Goal: Information Seeking & Learning: Learn about a topic

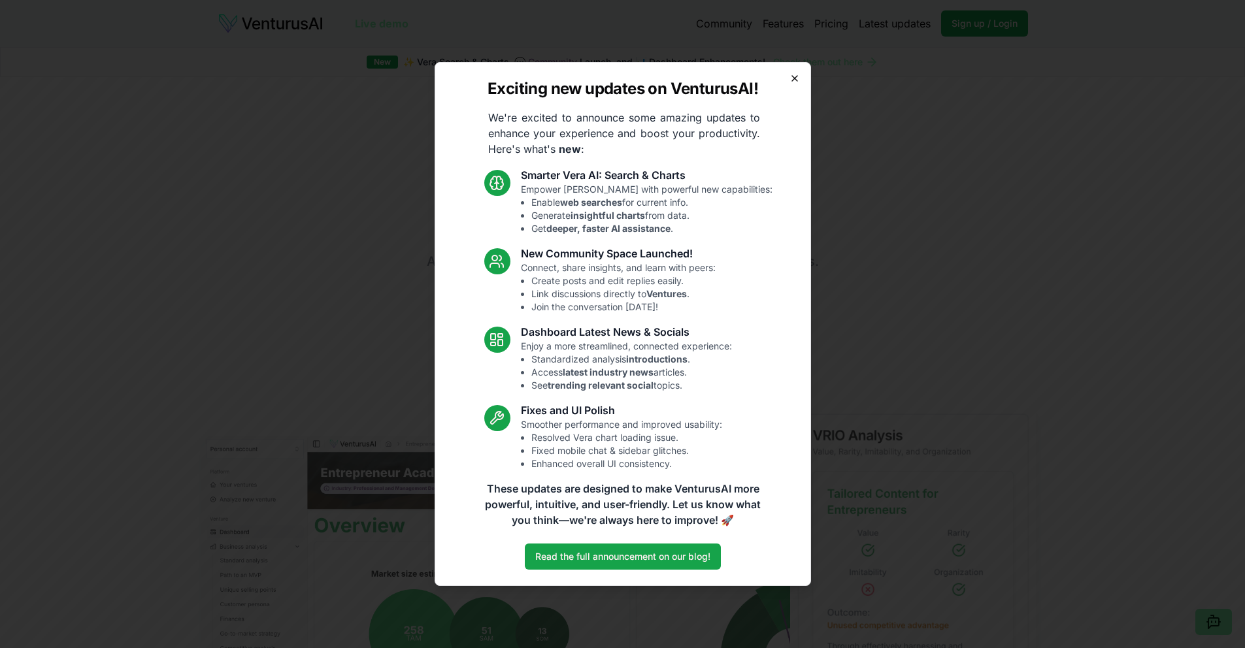
click at [791, 76] on icon "button" at bounding box center [794, 78] width 10 height 10
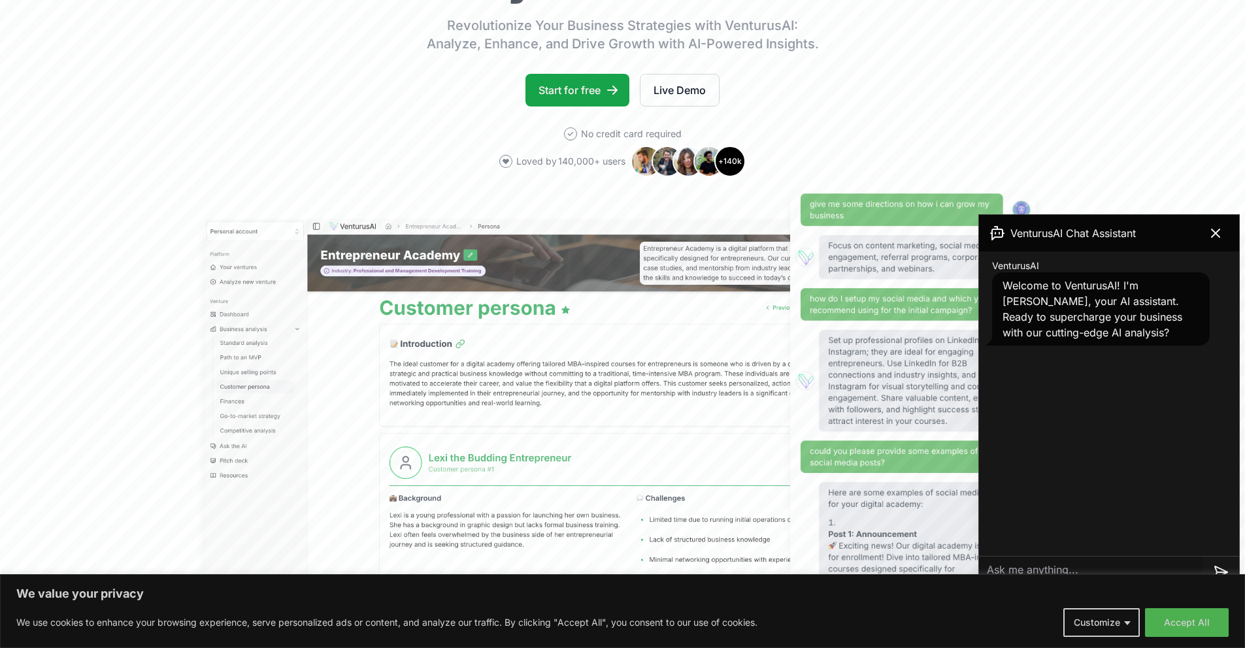
scroll to position [274, 0]
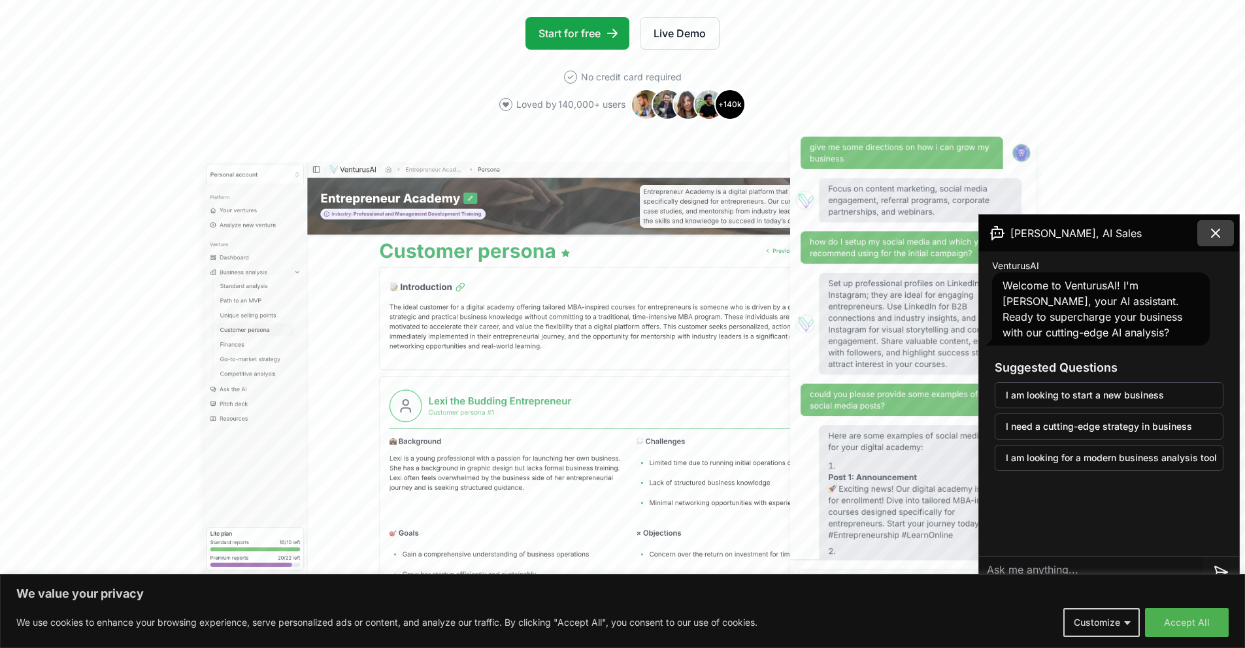
click at [1213, 236] on icon at bounding box center [1216, 233] width 8 height 8
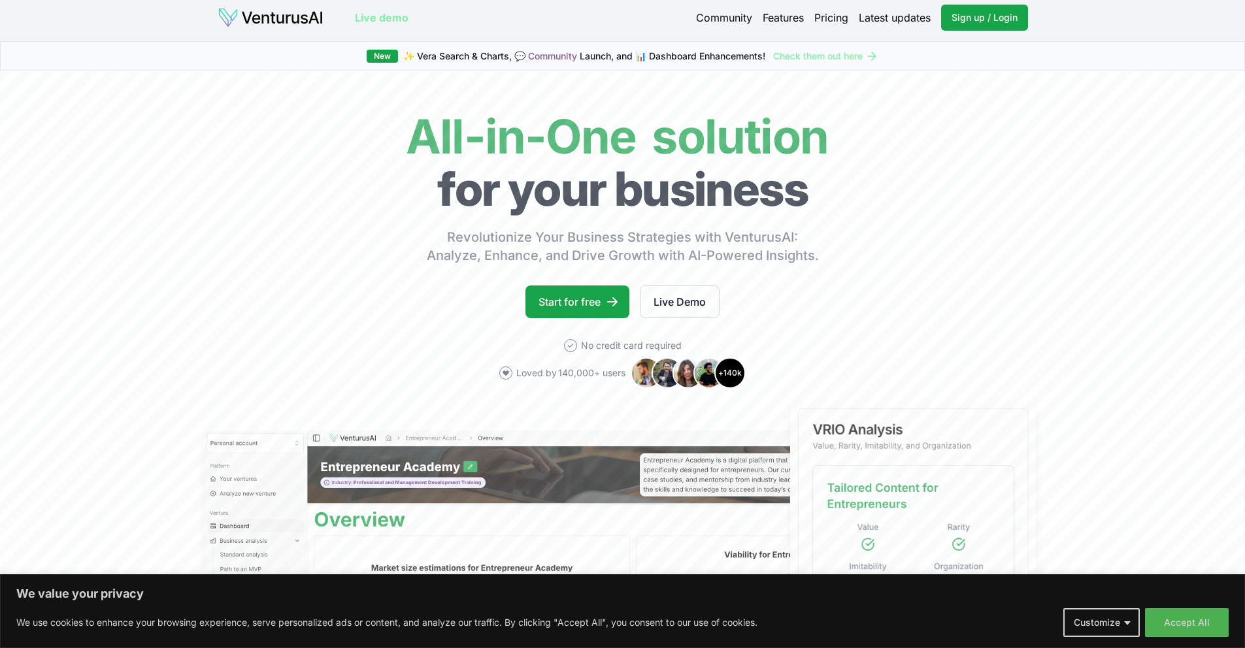
scroll to position [0, 0]
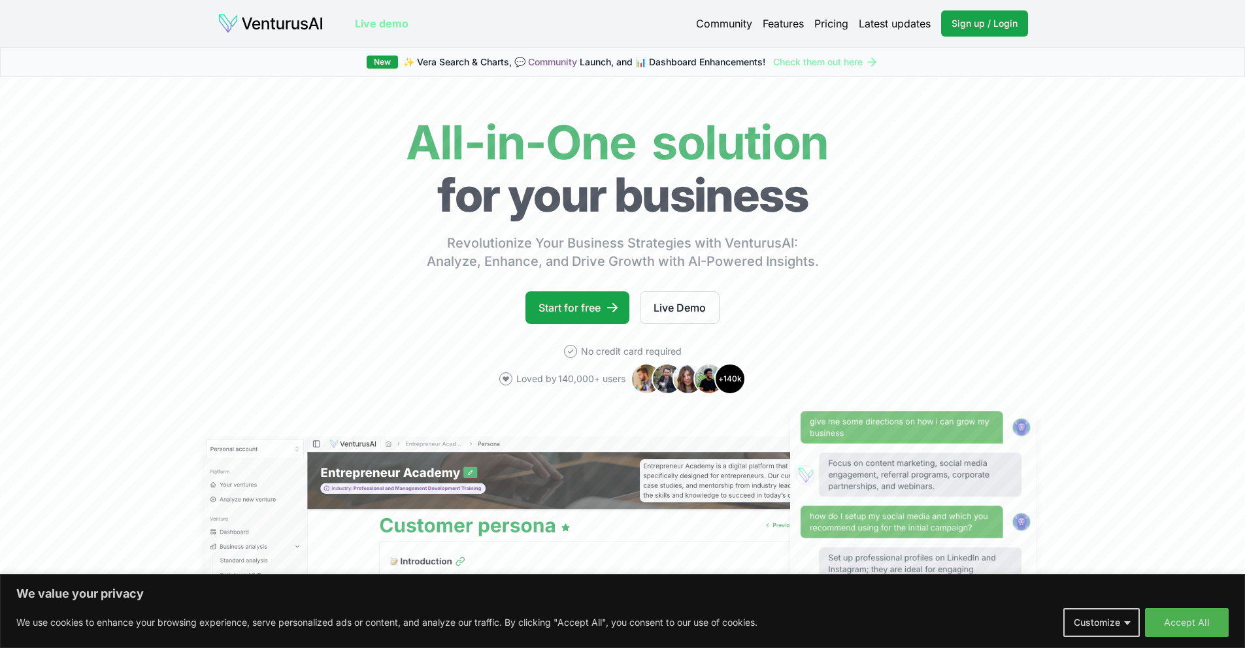
click at [837, 23] on link "Pricing" at bounding box center [831, 24] width 34 height 16
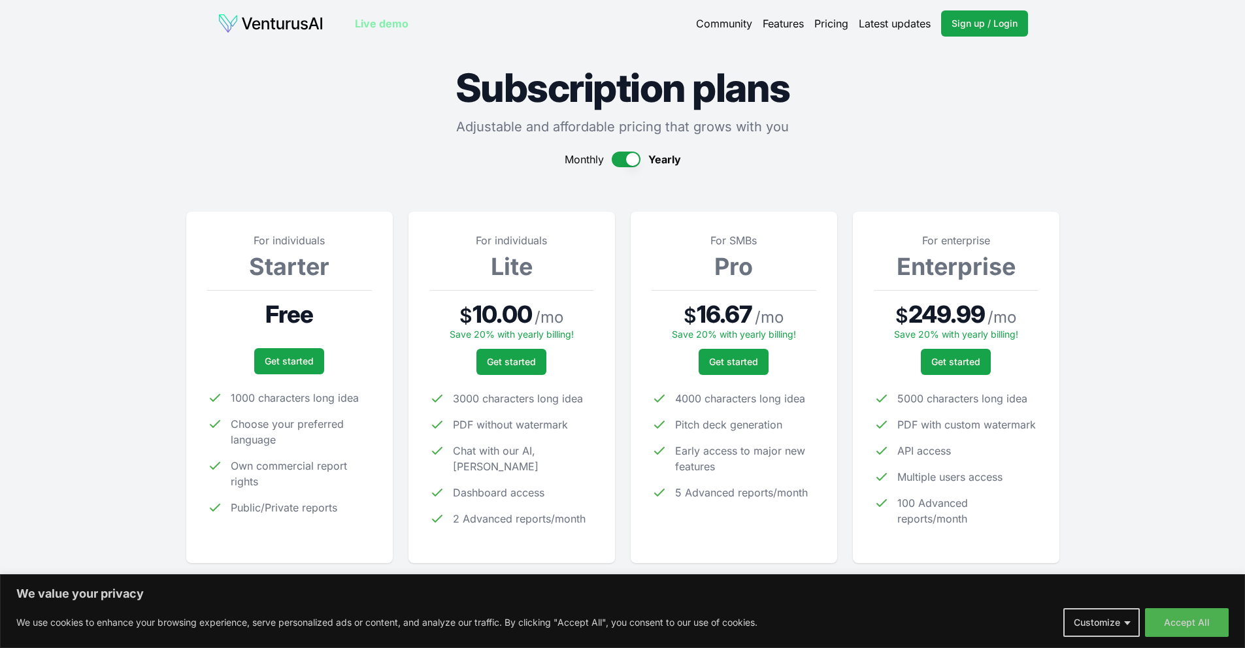
click at [373, 21] on link "Live demo" at bounding box center [382, 24] width 54 height 16
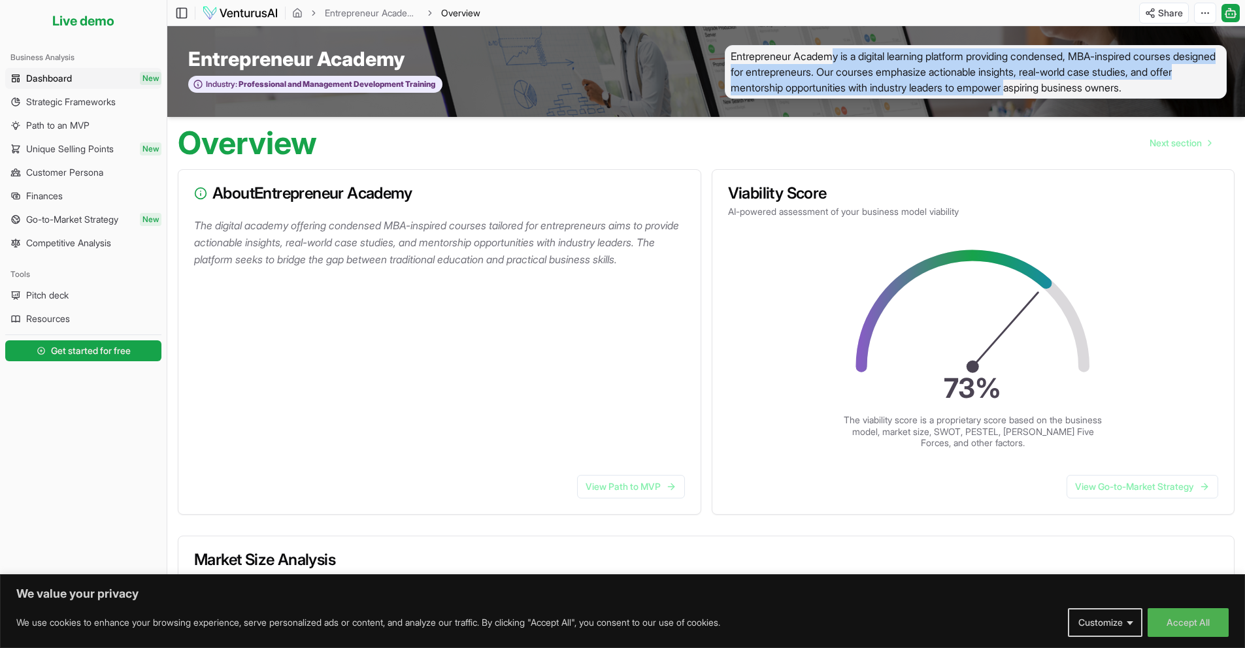
drag, startPoint x: 965, startPoint y: 67, endPoint x: 1070, endPoint y: 88, distance: 107.4
click at [1070, 88] on span "Entrepreneur Academy is a digital learning platform providing condensed, MBA-in…" at bounding box center [976, 72] width 502 height 54
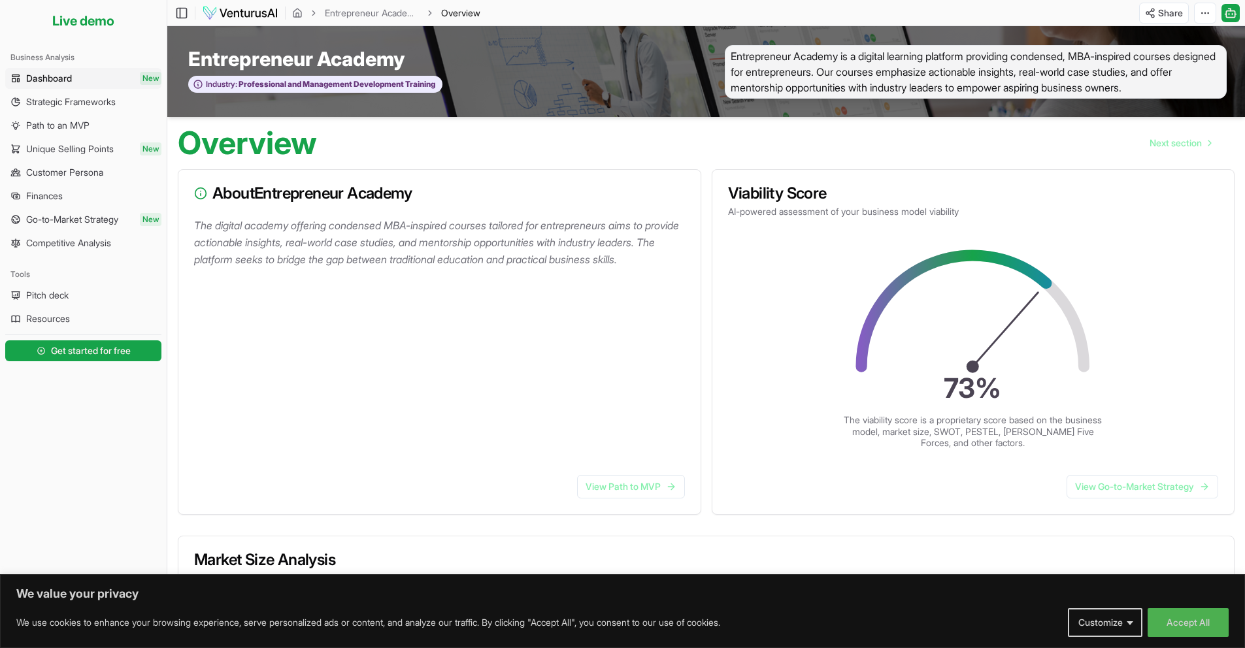
click at [931, 124] on div "Overview Next section" at bounding box center [706, 138] width 1078 height 42
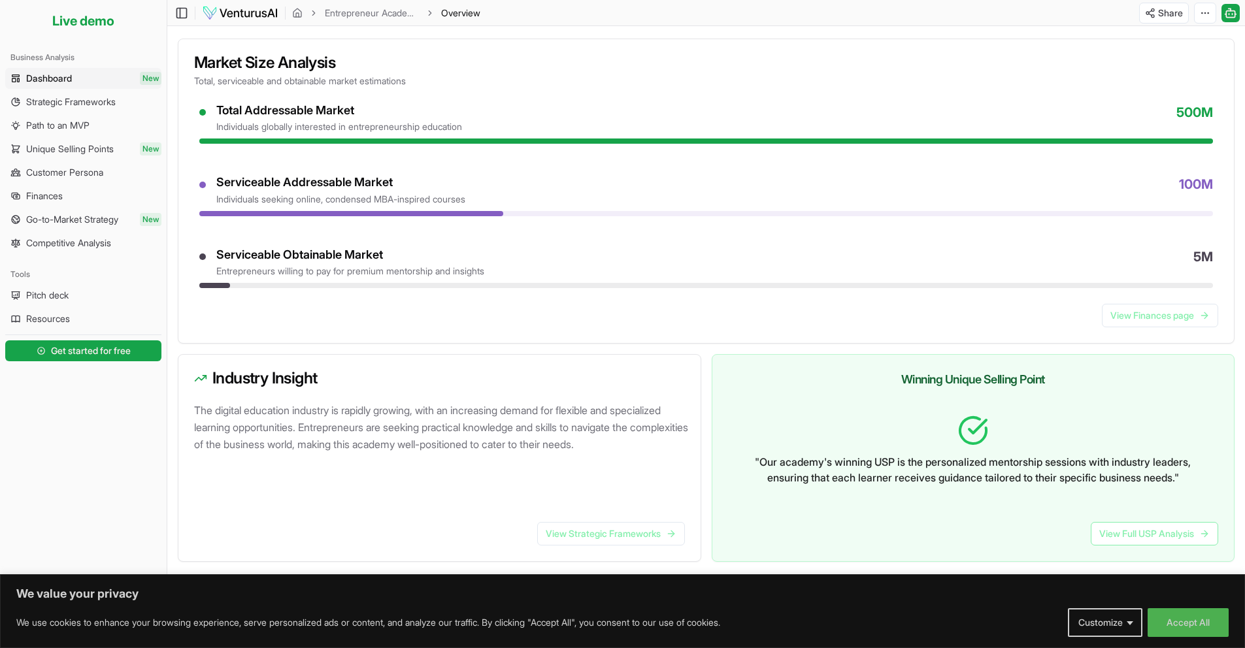
scroll to position [524, 0]
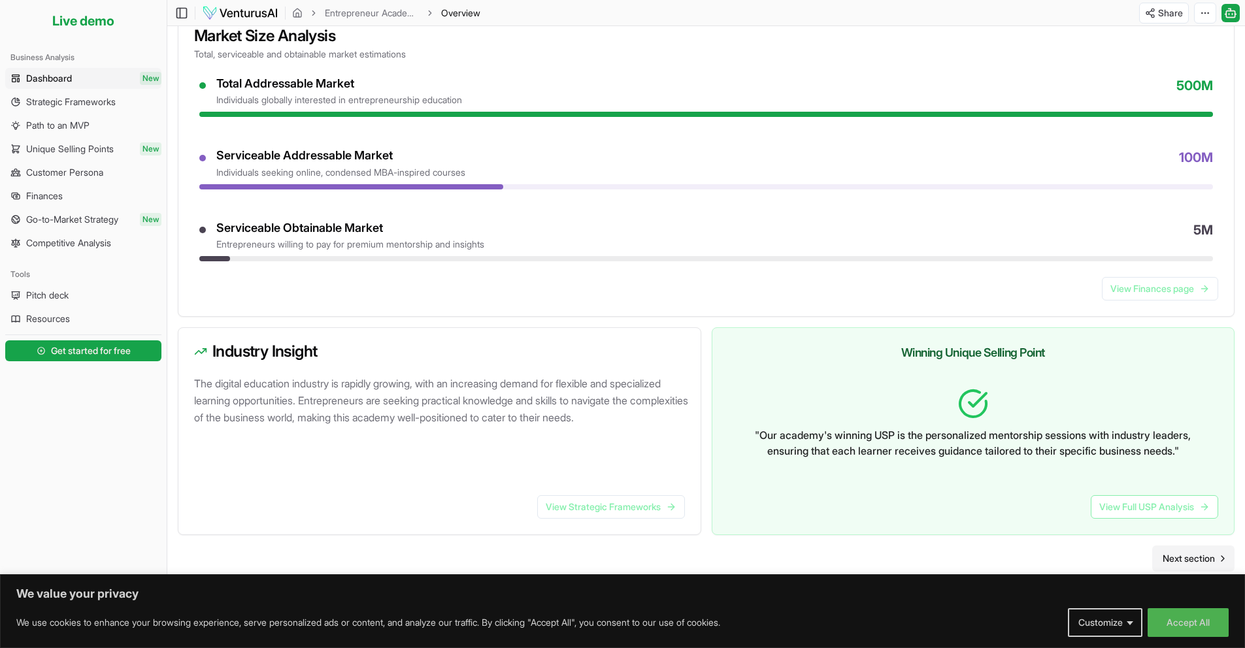
click at [1199, 555] on span "Next section" at bounding box center [1189, 558] width 52 height 13
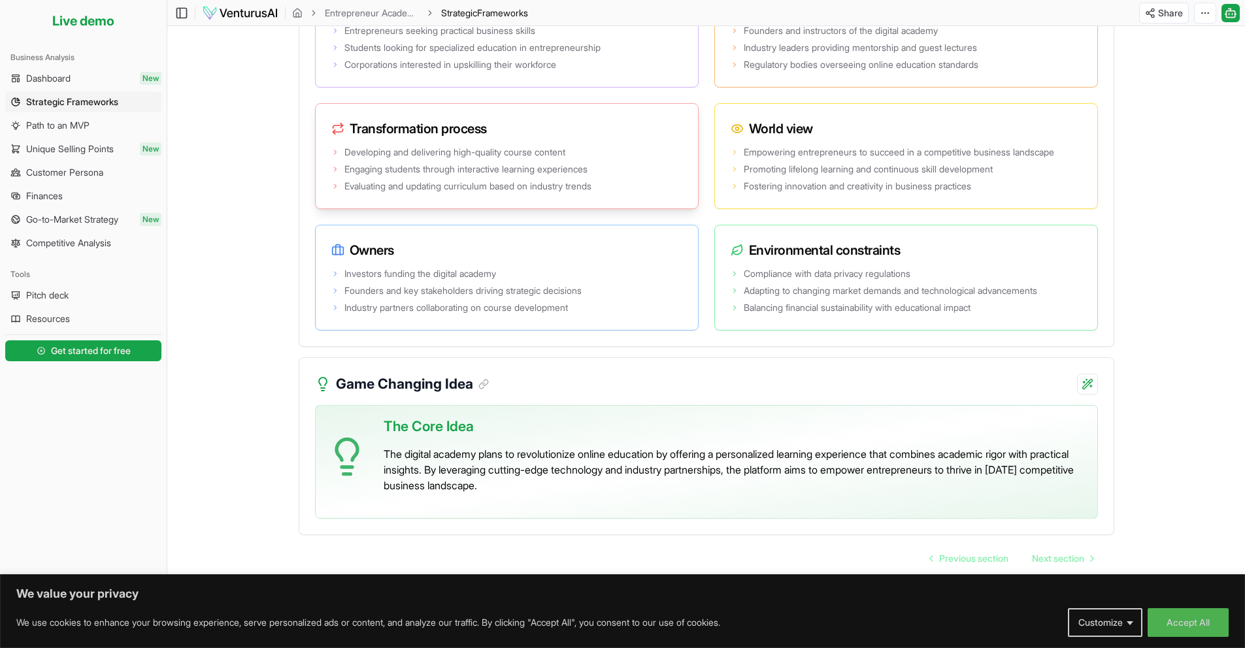
scroll to position [2239, 0]
click at [75, 128] on span "Path to an MVP" at bounding box center [57, 125] width 63 height 13
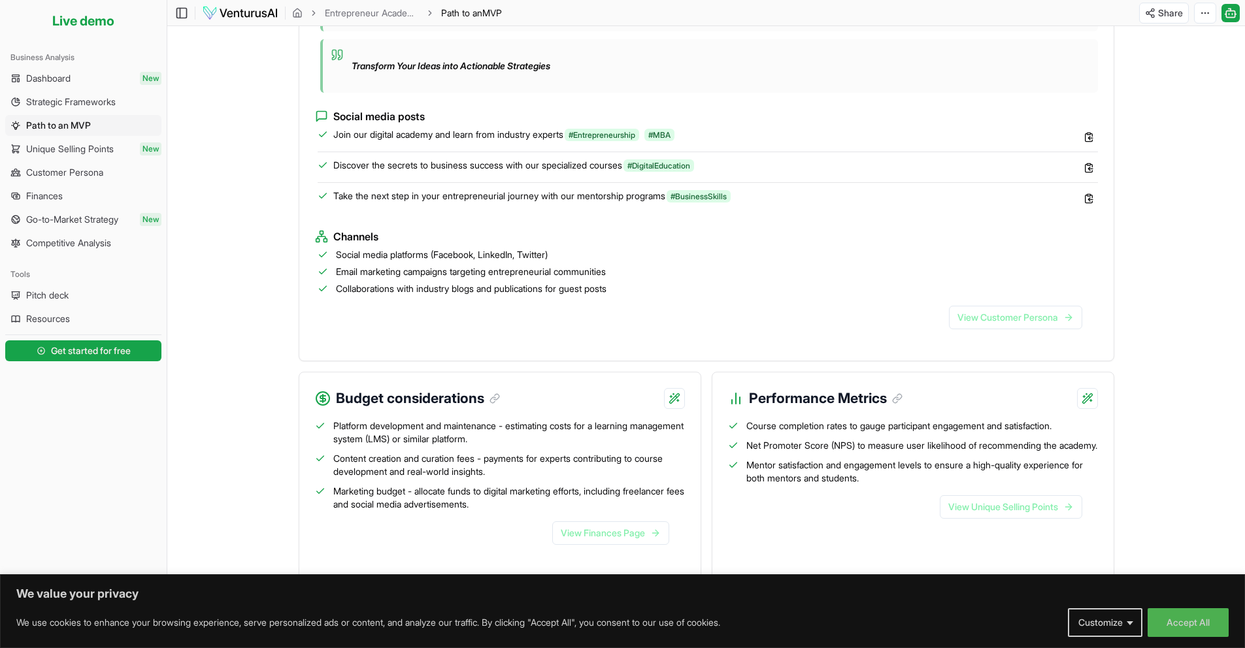
scroll to position [1137, 0]
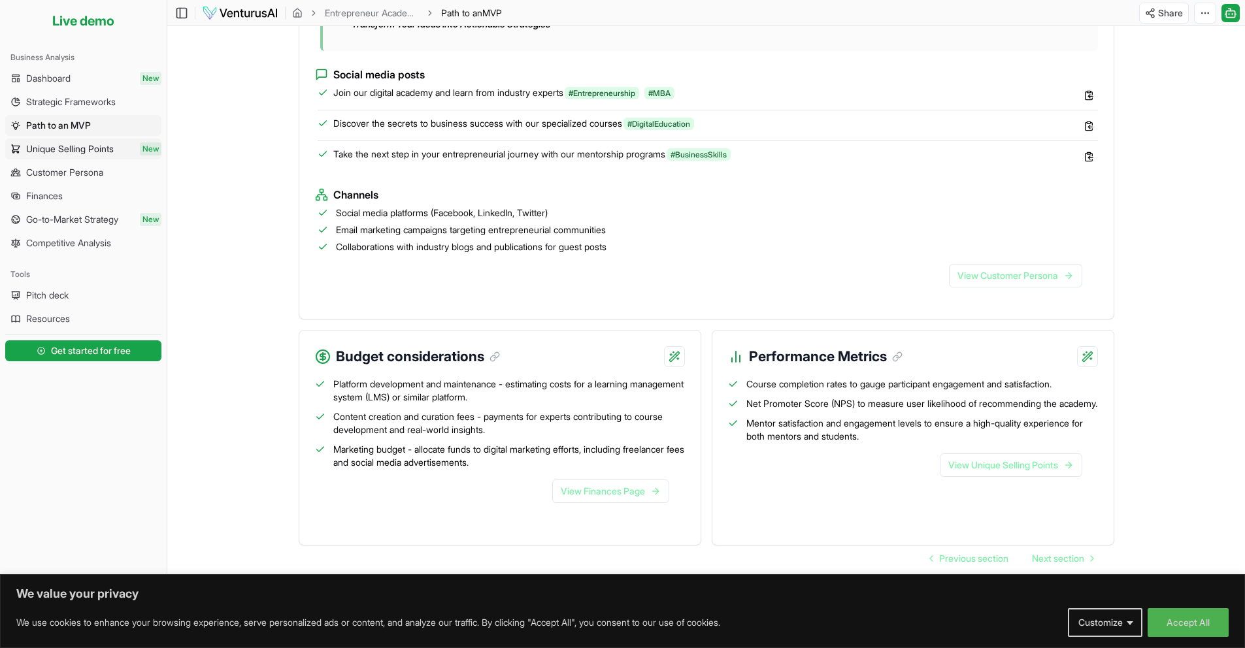
click at [95, 144] on span "Unique Selling Points" at bounding box center [70, 148] width 88 height 13
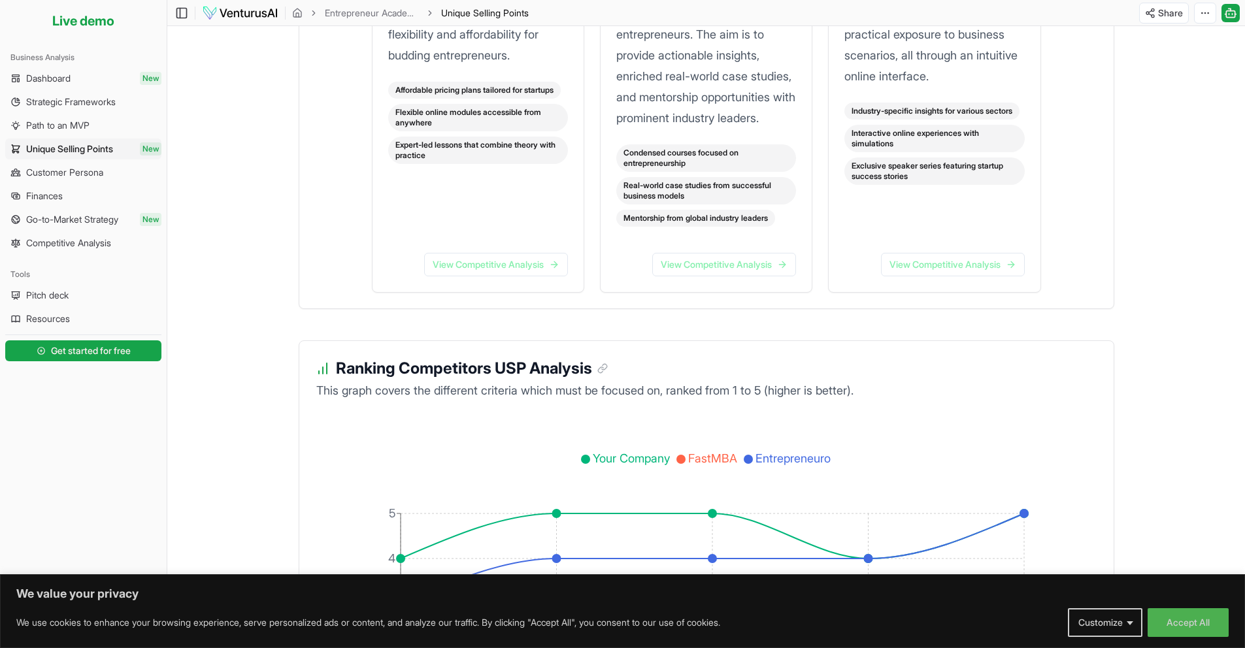
scroll to position [2173, 0]
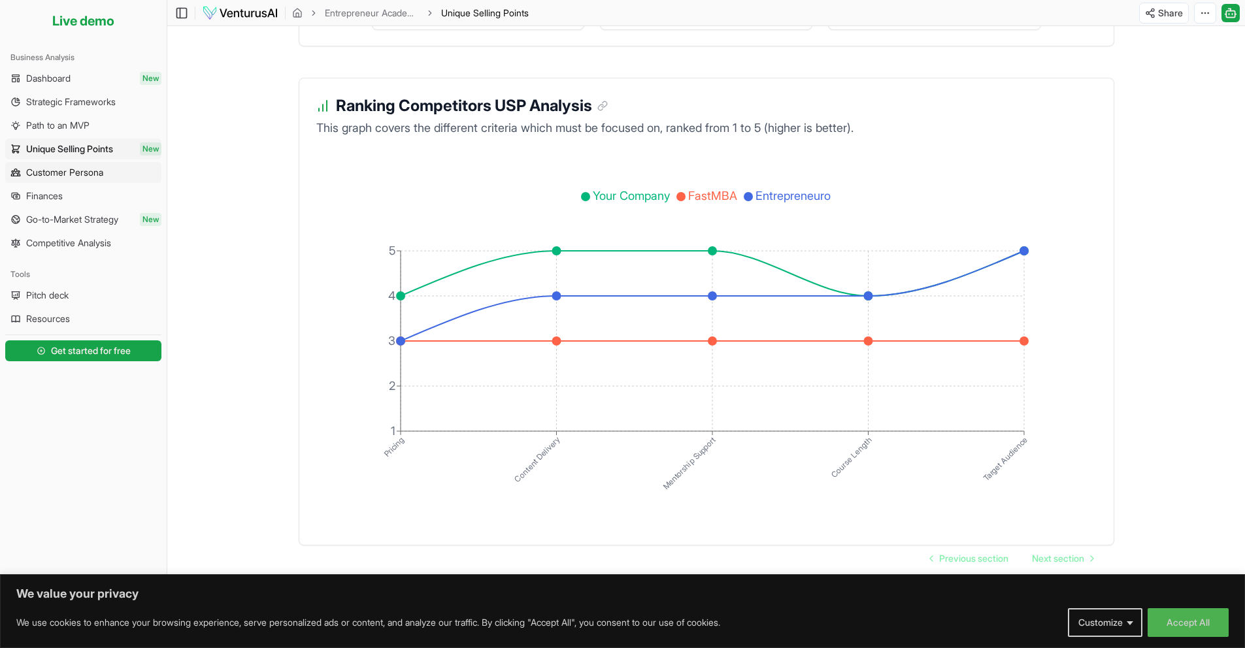
click at [38, 173] on span "Customer Persona" at bounding box center [64, 172] width 77 height 13
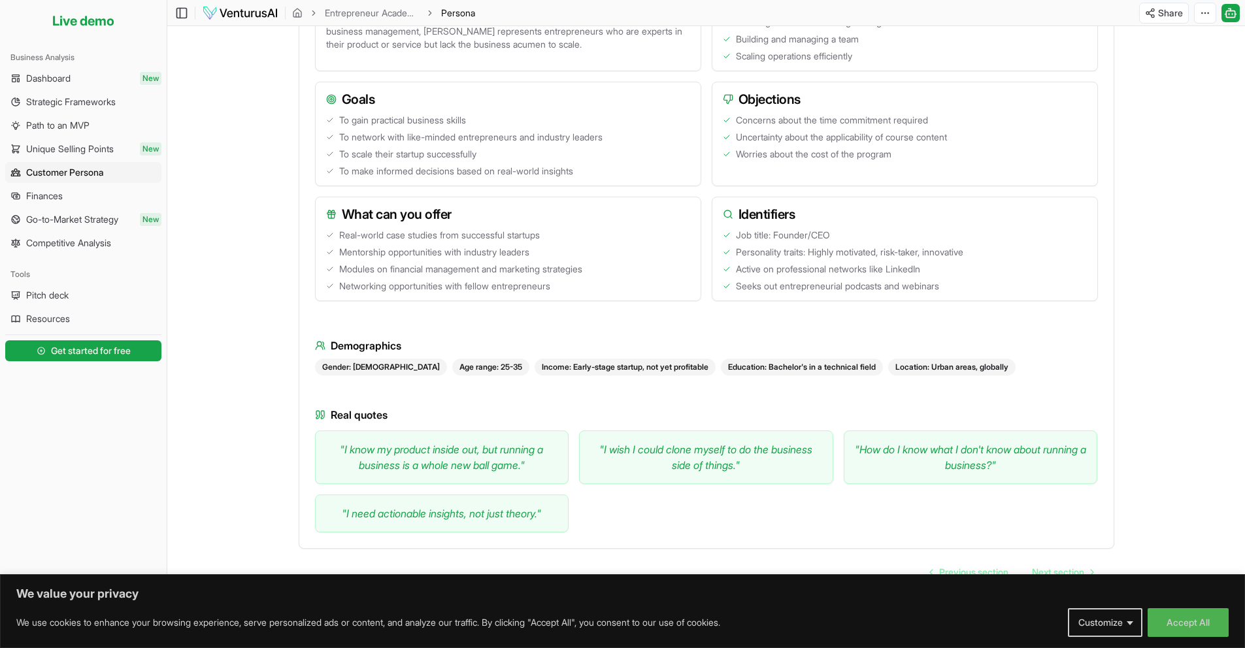
scroll to position [477, 0]
